Goal: Task Accomplishment & Management: Manage account settings

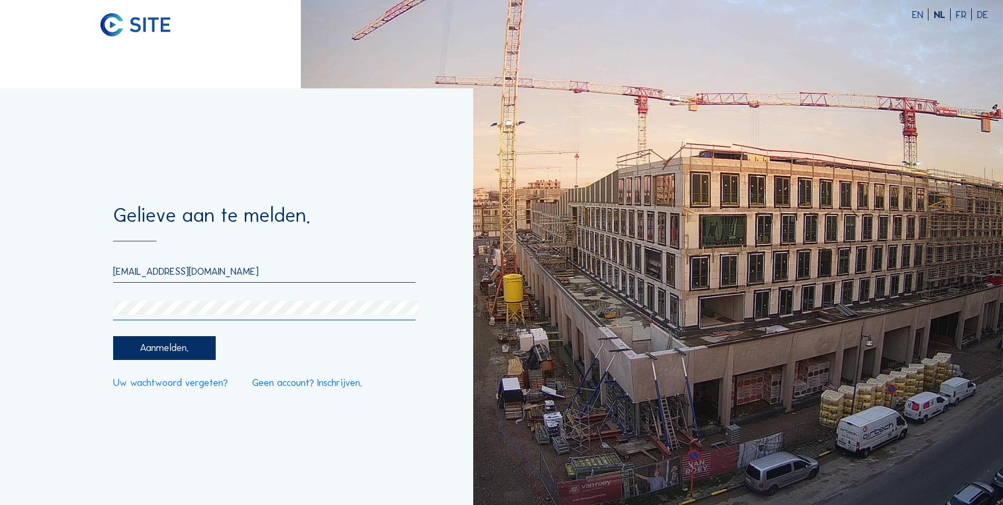
drag, startPoint x: 159, startPoint y: 273, endPoint x: 90, endPoint y: 275, distance: 68.8
click at [92, 273] on div "Gelieve aan te melden. [EMAIL_ADDRESS][DOMAIN_NAME] Aanmelden. Uw wachtwoord ve…" at bounding box center [236, 296] width 473 height 416
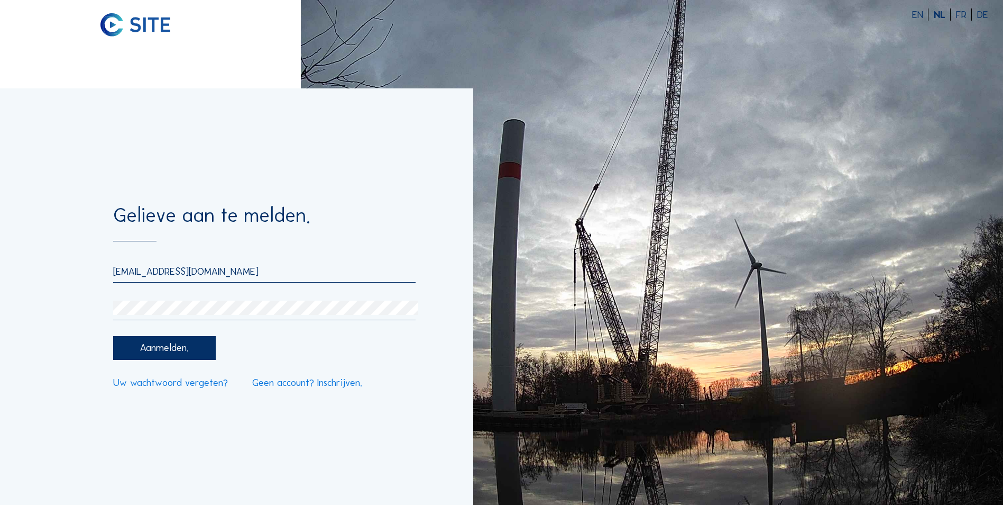
click at [66, 312] on div "Gelieve aan te melden. [EMAIL_ADDRESS][DOMAIN_NAME] Aanmelden. Uw wachtwoord ve…" at bounding box center [236, 296] width 473 height 416
click at [172, 271] on input "[EMAIL_ADDRESS][DOMAIN_NAME]" at bounding box center [264, 271] width 303 height 12
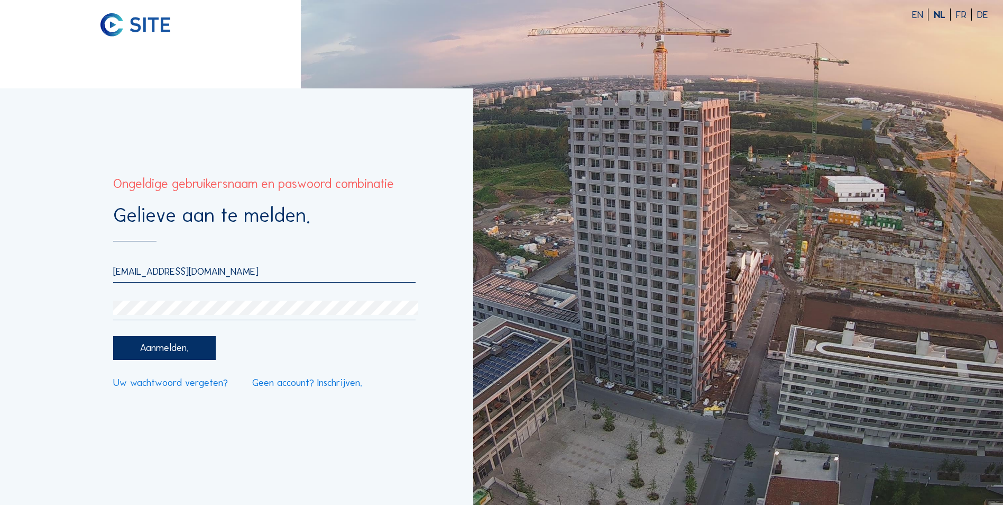
type input "[EMAIL_ADDRESS][DOMAIN_NAME]"
click at [181, 319] on div at bounding box center [264, 310] width 303 height 20
click at [120, 352] on div "Aanmelden." at bounding box center [164, 348] width 102 height 24
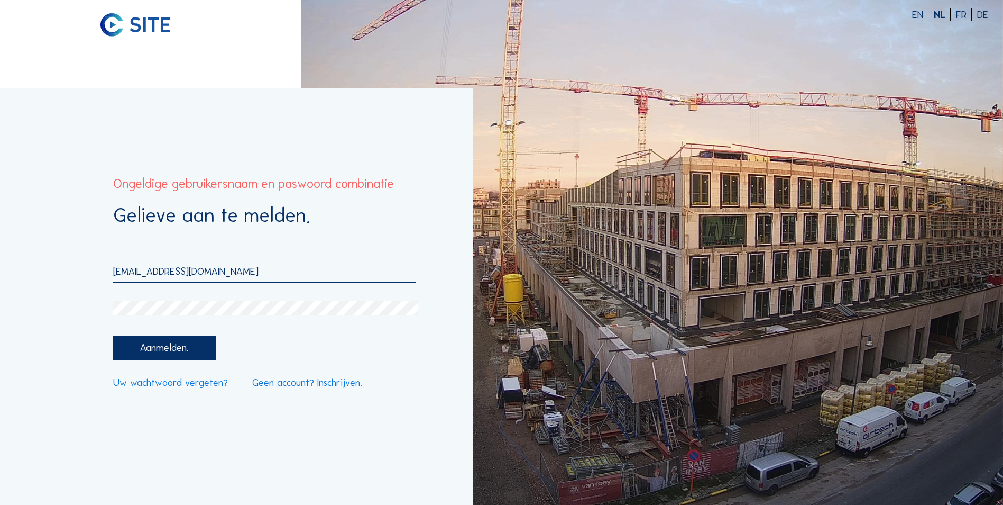
click at [73, 316] on div "Gelieve aan te melden. [EMAIL_ADDRESS][DOMAIN_NAME] Aanmelden. Uw wachtwoord ve…" at bounding box center [236, 296] width 473 height 416
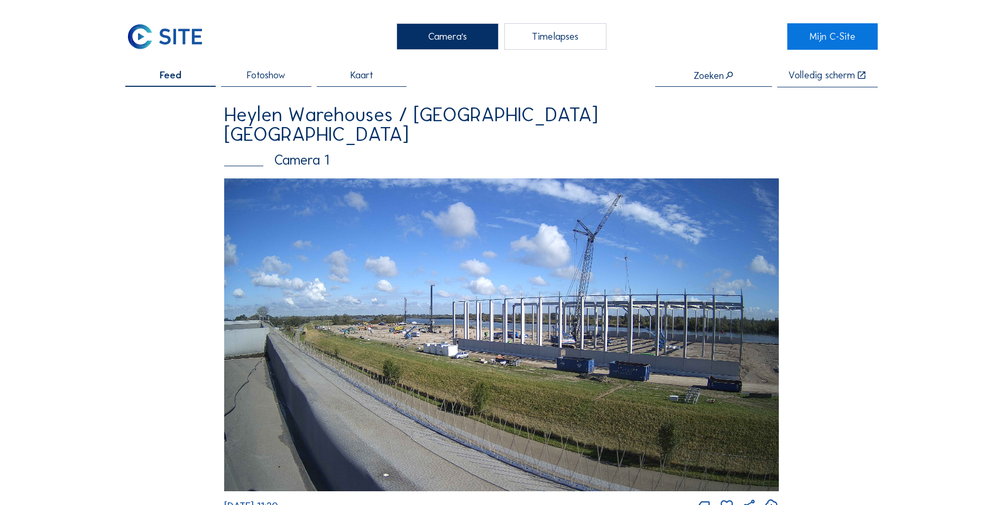
click at [451, 38] on div "Camera's" at bounding box center [448, 36] width 102 height 26
click at [845, 34] on link "Mijn C-Site" at bounding box center [833, 36] width 90 height 26
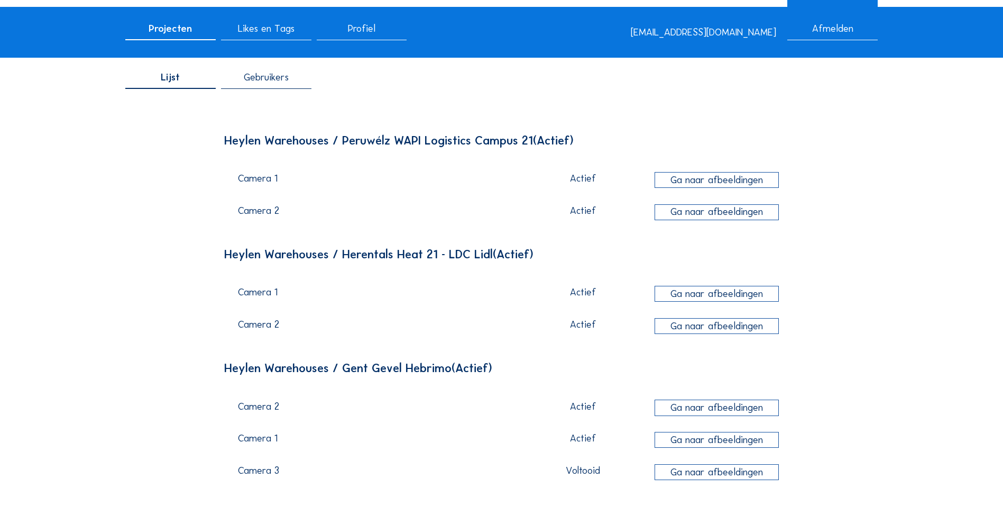
scroll to position [88, 0]
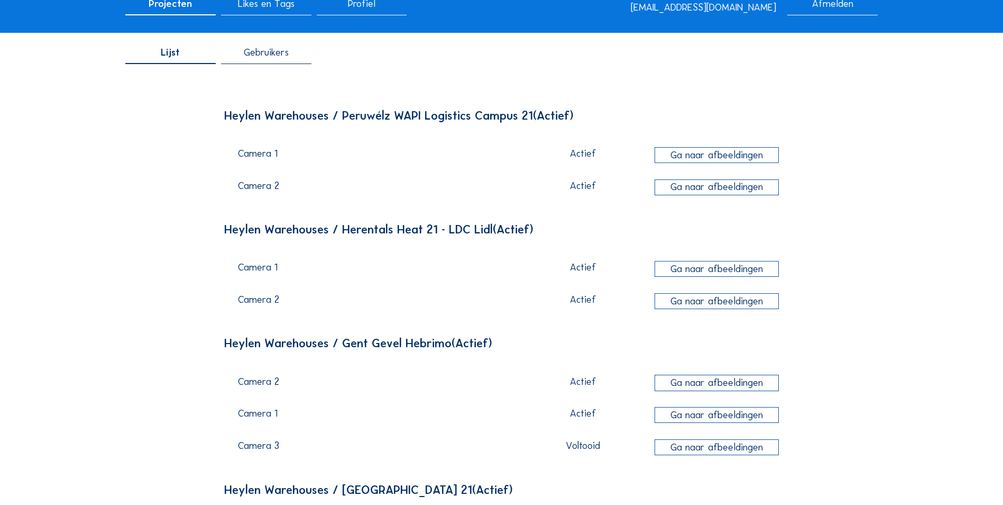
click at [718, 272] on div "Ga naar afbeeldingen" at bounding box center [717, 269] width 124 height 16
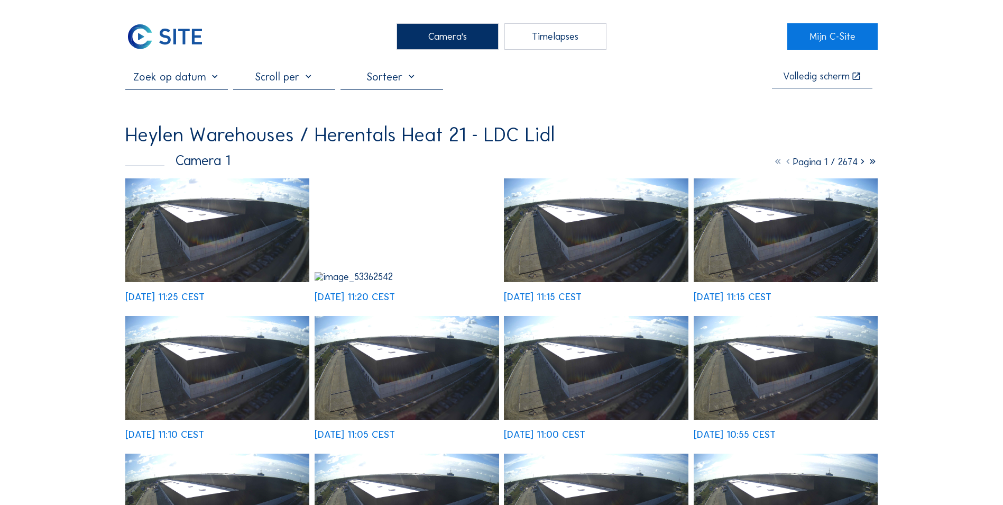
click at [194, 235] on img at bounding box center [217, 230] width 184 height 104
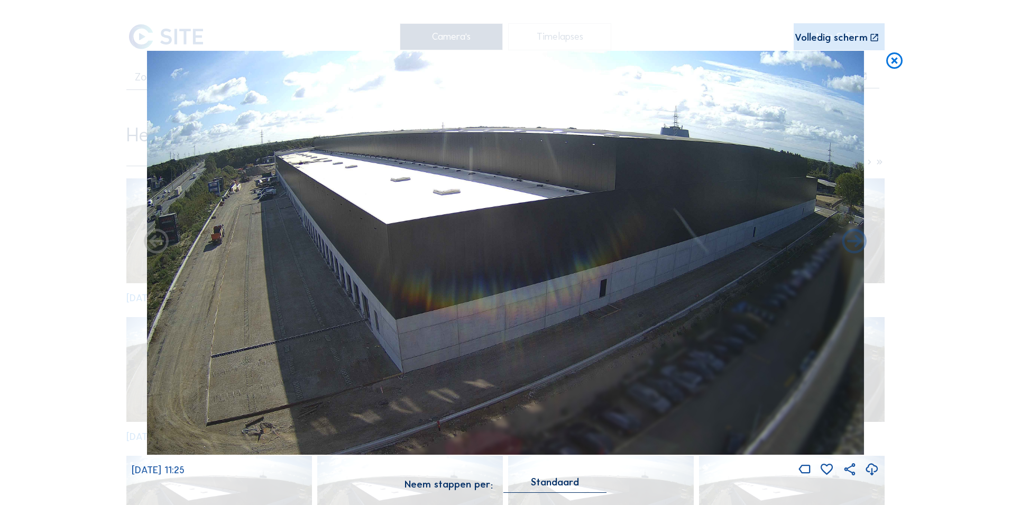
click at [903, 62] on icon at bounding box center [895, 61] width 20 height 20
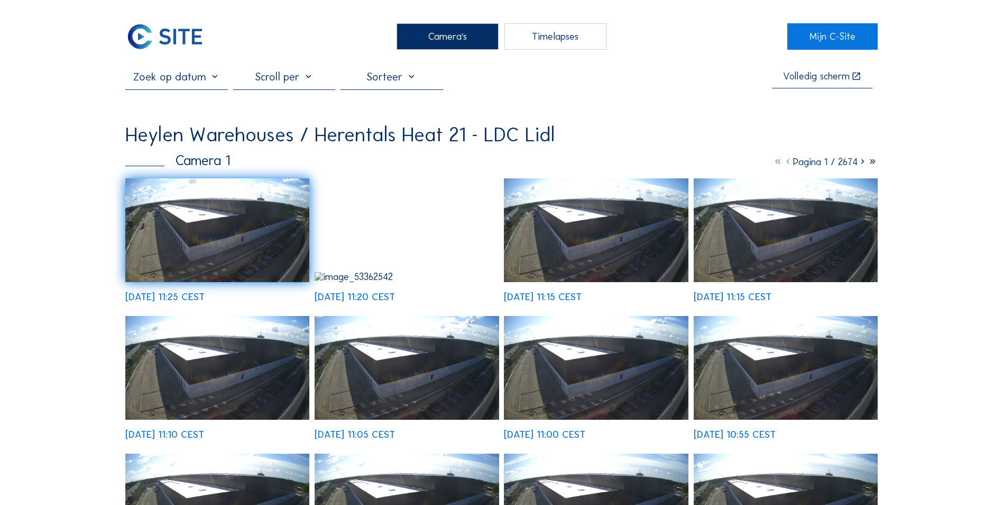
click at [435, 83] on div at bounding box center [392, 79] width 102 height 19
click at [201, 83] on input "text" at bounding box center [176, 76] width 102 height 13
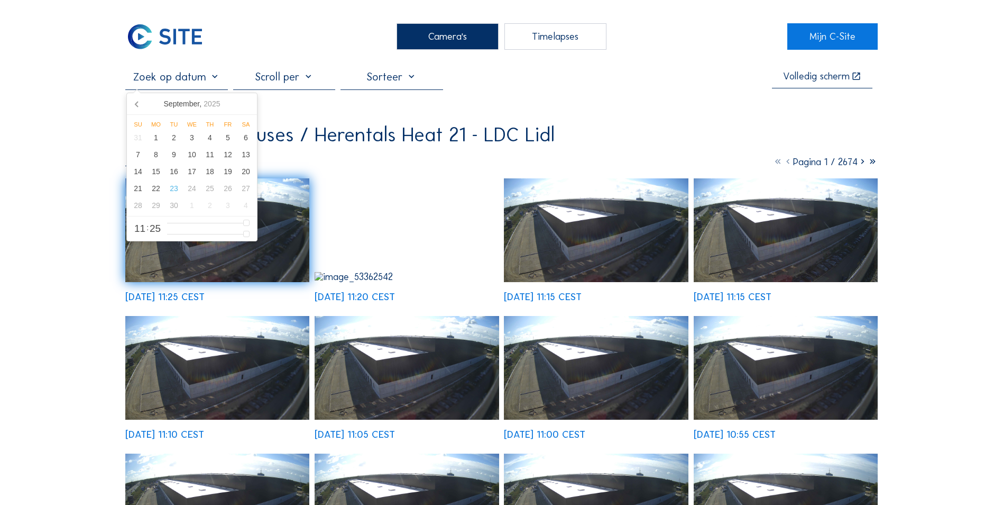
click at [298, 83] on div at bounding box center [284, 79] width 102 height 19
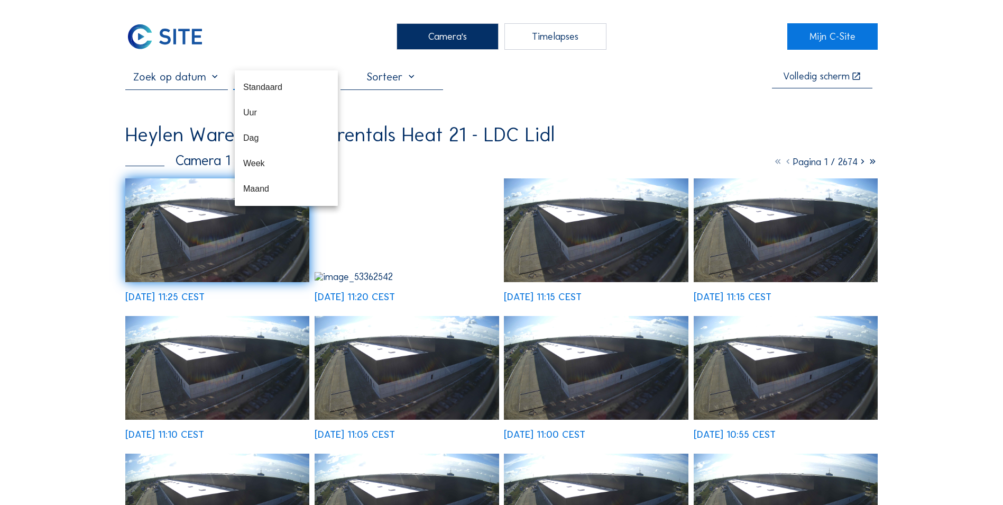
click at [683, 81] on div "Volledig scherm" at bounding box center [501, 79] width 753 height 19
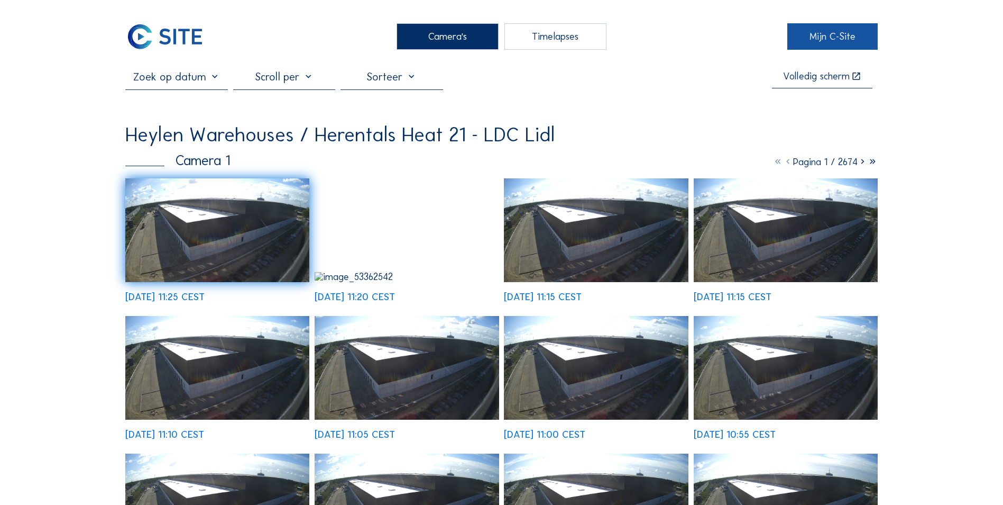
click at [834, 47] on link "Mijn C-Site" at bounding box center [833, 36] width 90 height 26
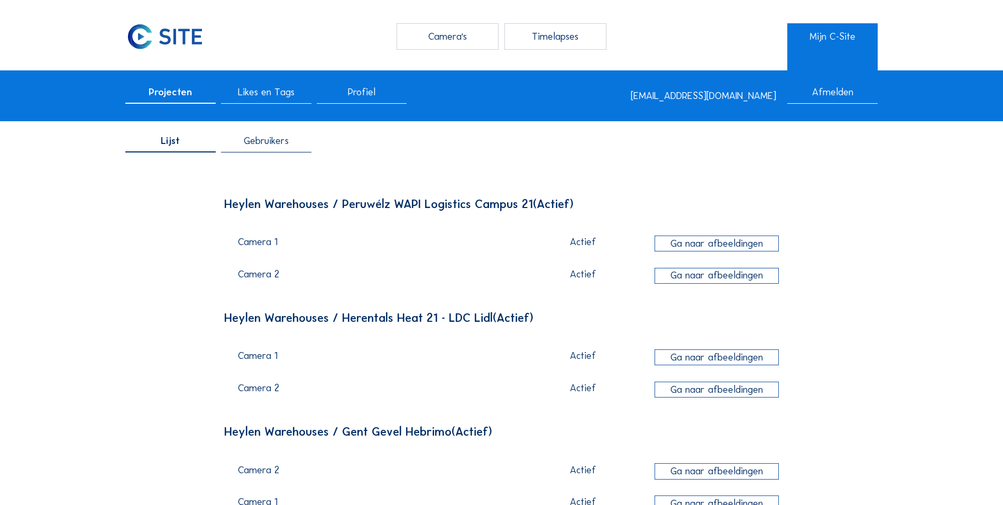
click at [182, 90] on span "Projecten" at bounding box center [170, 92] width 43 height 10
click at [444, 42] on div "Camera's" at bounding box center [448, 36] width 102 height 26
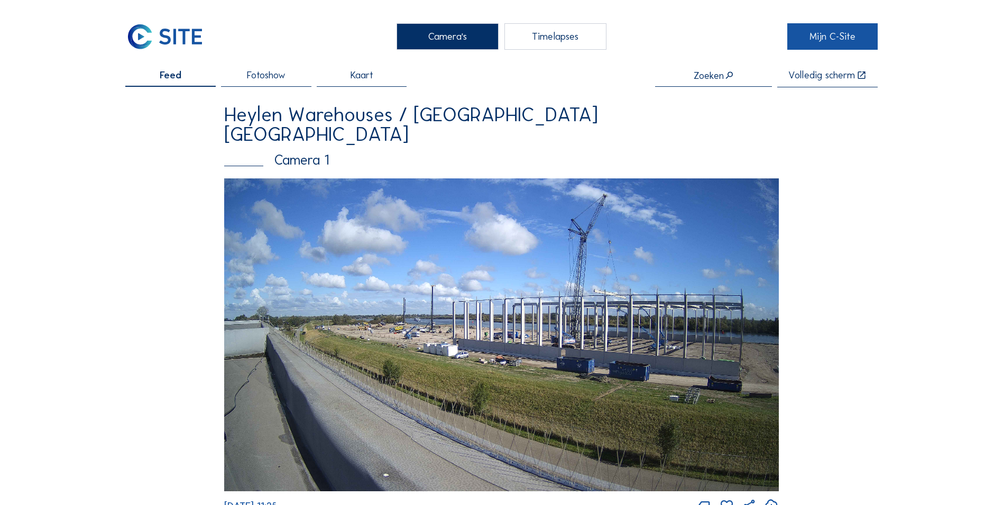
click at [846, 38] on link "Mijn C-Site" at bounding box center [833, 36] width 90 height 26
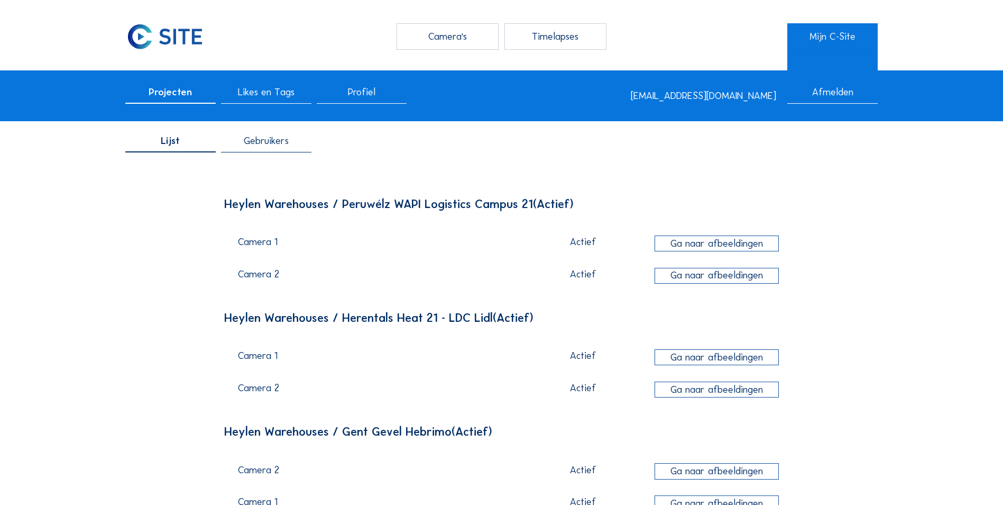
click at [840, 94] on div "Afmelden" at bounding box center [833, 95] width 90 height 16
